Goal: Task Accomplishment & Management: Use online tool/utility

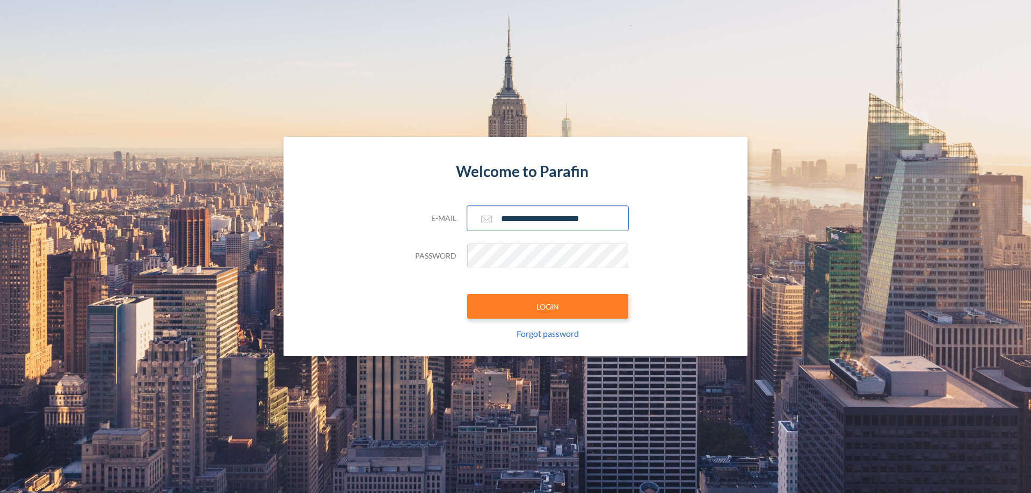
type input "**********"
click at [547, 306] on button "LOGIN" at bounding box center [547, 306] width 161 height 25
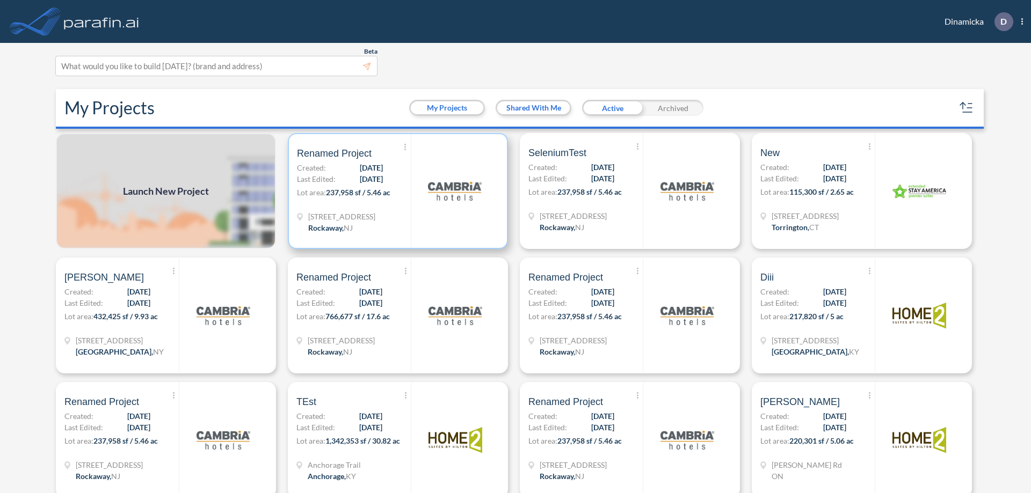
scroll to position [3, 0]
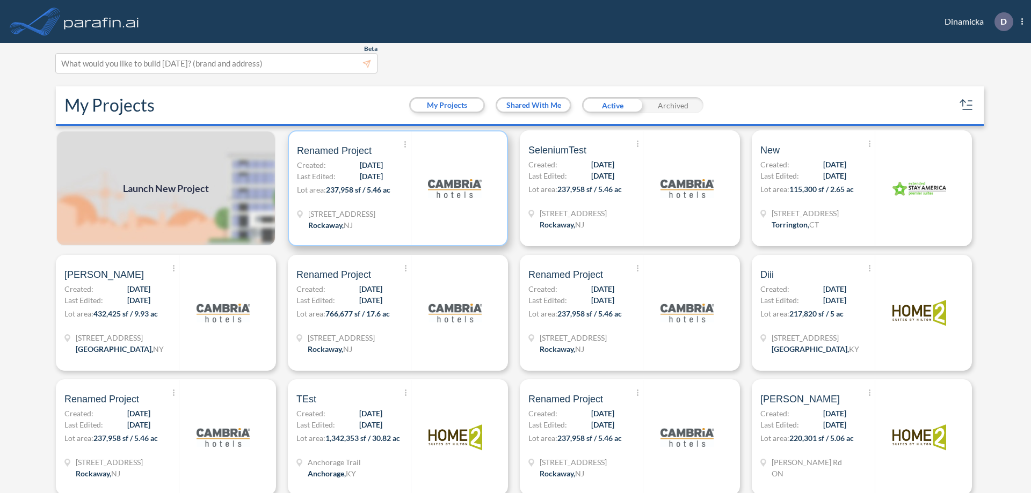
click at [396, 188] on p "Lot area: 237,958 sf / 5.46 ac" at bounding box center [354, 192] width 114 height 16
